Goal: Complete application form

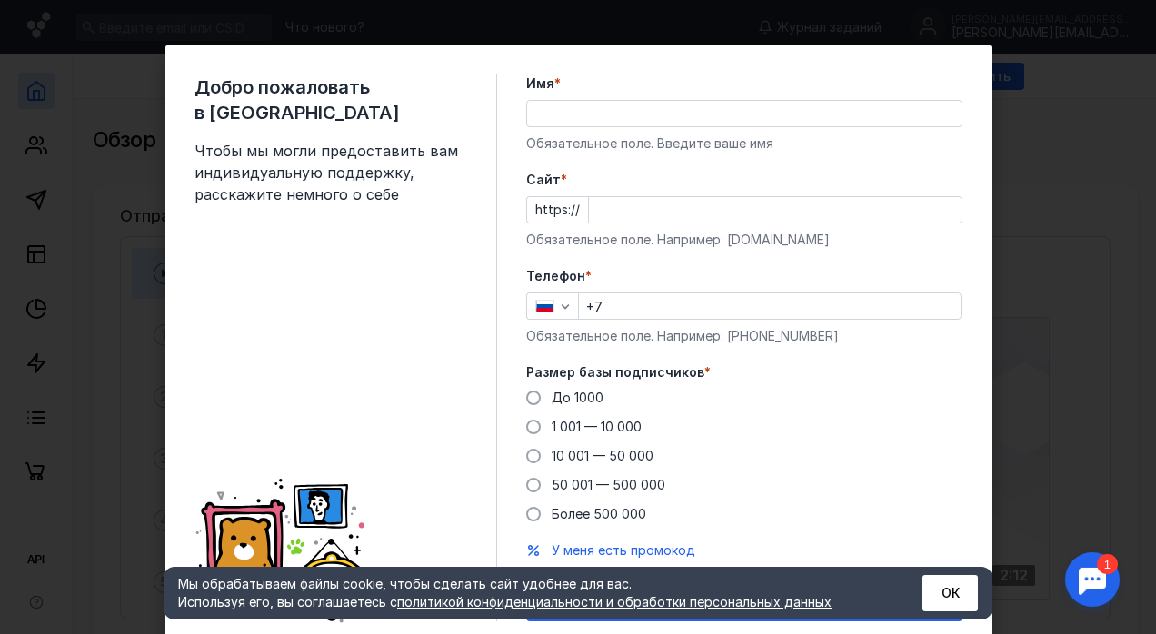
click at [333, 246] on div "Добро пожаловать в Sendsay Чтобы мы могли предоставить вам индивидуальную подде…" at bounding box center [346, 348] width 303 height 547
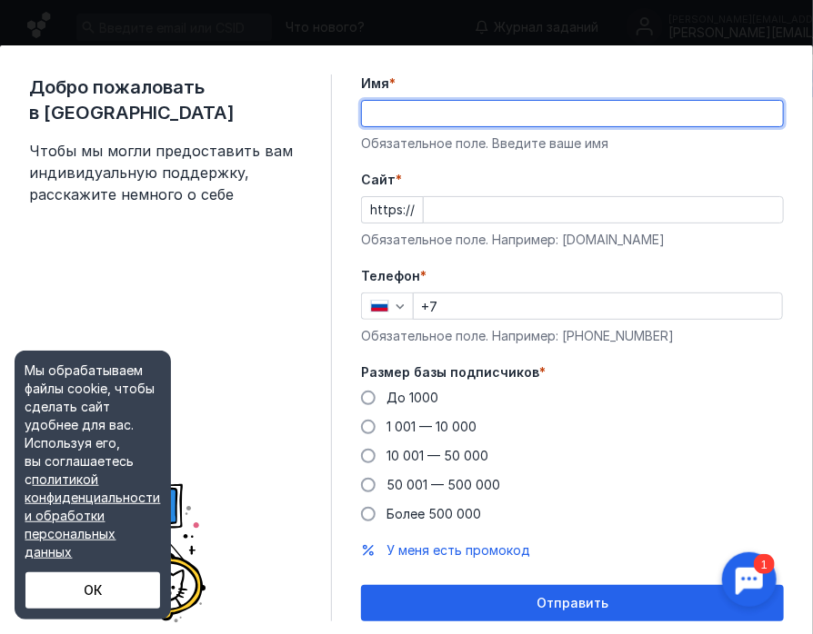
click at [422, 108] on input "Имя *" at bounding box center [572, 113] width 421 height 25
type input "[PERSON_NAME]"
type input "[PHONE_NUMBER]"
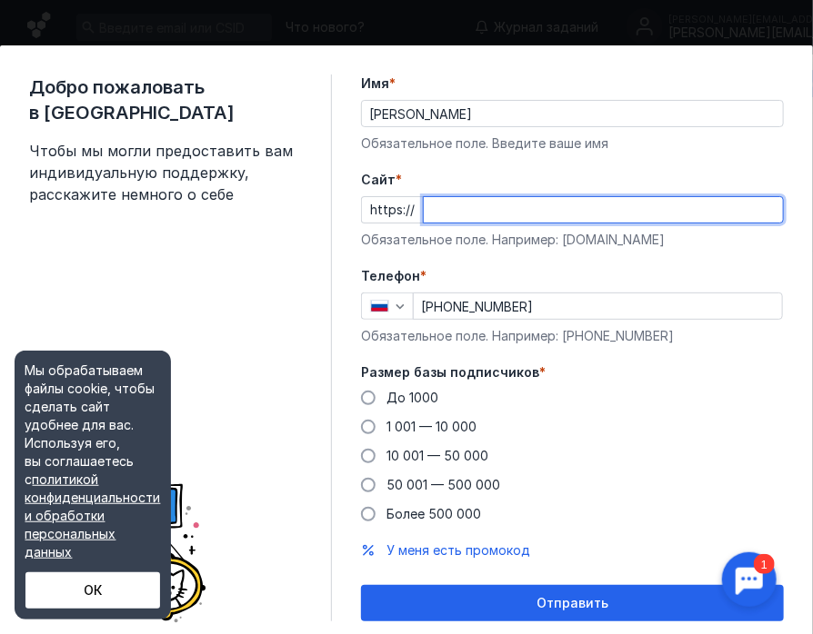
click at [504, 207] on input "Cайт *" at bounding box center [603, 209] width 359 height 25
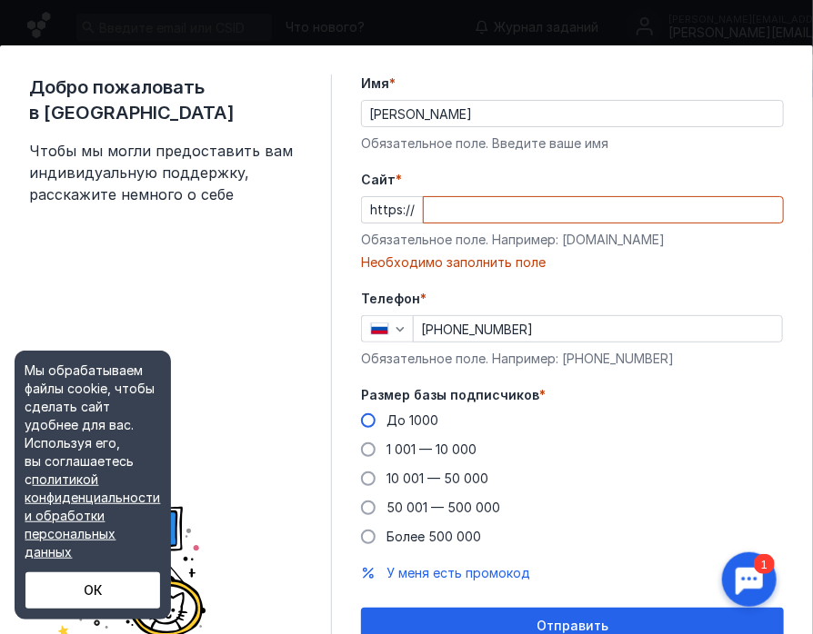
click at [367, 422] on span at bounding box center [368, 421] width 15 height 15
click at [0, 0] on input "До 1000" at bounding box center [0, 0] width 0 height 0
click at [280, 321] on div "Добро пожаловать в Sendsay Чтобы мы могли предоставить вам индивидуальную подде…" at bounding box center [180, 360] width 303 height 570
click at [713, 351] on div "Обязательное поле. Например: [PHONE_NUMBER]" at bounding box center [572, 359] width 423 height 18
